Goal: Transaction & Acquisition: Purchase product/service

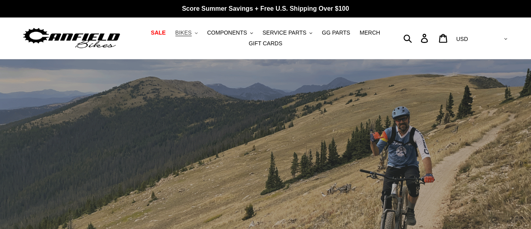
click at [192, 33] on span "BIKES" at bounding box center [183, 32] width 16 height 7
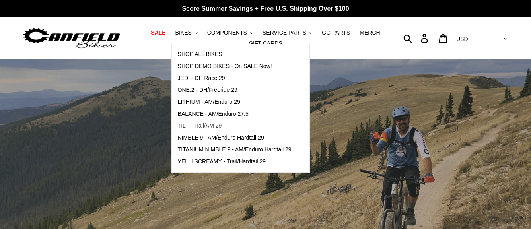
click at [215, 125] on span "TILT - Trail/AM 29" at bounding box center [200, 125] width 44 height 7
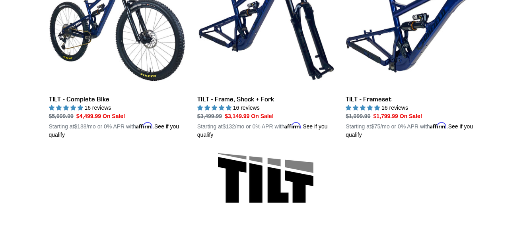
scroll to position [285, 0]
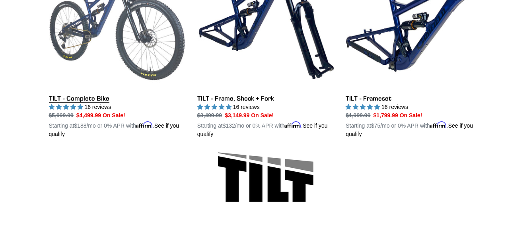
click at [93, 98] on link "TILT - Complete Bike" at bounding box center [117, 45] width 136 height 186
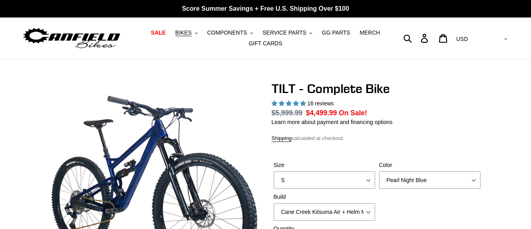
select select "highest-rating"
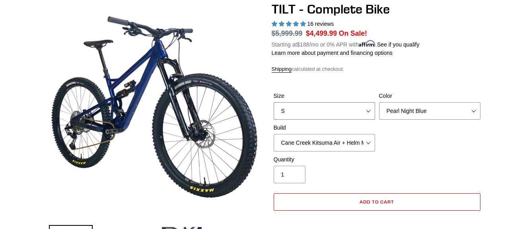
click at [336, 110] on select "S M L" at bounding box center [324, 110] width 101 height 17
select select "M"
click at [274, 102] on select "S M L" at bounding box center [324, 110] width 101 height 17
click at [427, 113] on select "Pearl Night Blue Stealth Silver Raw" at bounding box center [429, 110] width 101 height 17
select select "Stealth Silver"
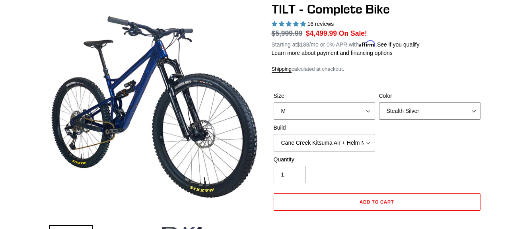
click at [379, 102] on select "Pearl Night Blue Stealth Silver Raw" at bounding box center [429, 110] width 101 height 17
click at [355, 144] on select "Cane Creek Kitsuma Air + Helm MKII 140 + SRAM GX Cane Creek Kitsuma Air + Helm …" at bounding box center [324, 142] width 101 height 17
select select "Fox Float X + 36 SL Factory Grip X 140 + SRAM GX"
click at [274, 134] on select "Cane Creek Kitsuma Air + Helm MKII 140 + SRAM GX Cane Creek Kitsuma Air + Helm …" at bounding box center [324, 142] width 101 height 17
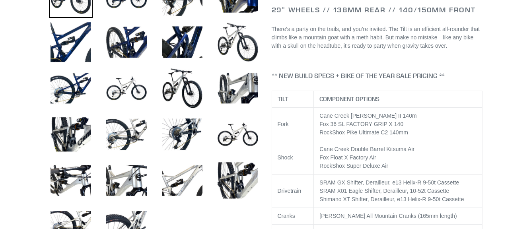
scroll to position [358, 0]
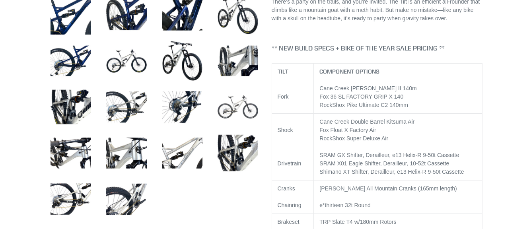
click at [236, 109] on img at bounding box center [238, 107] width 44 height 44
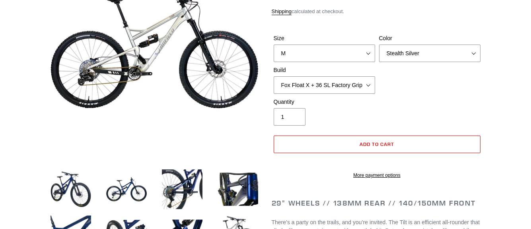
scroll to position [119, 0]
